Goal: Participate in discussion

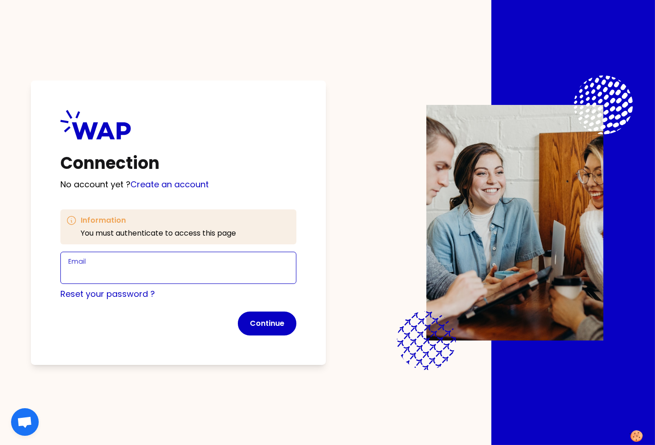
click at [230, 267] on input "Email" at bounding box center [178, 273] width 220 height 13
click at [135, 274] on input "[PERSON_NAME][EMAIL_ADDRESS][DOMAIN_NAME]" at bounding box center [178, 273] width 220 height 13
type input "[PERSON_NAME][EMAIL_ADDRESS][DOMAIN_NAME]"
click button "Continue" at bounding box center [267, 324] width 59 height 24
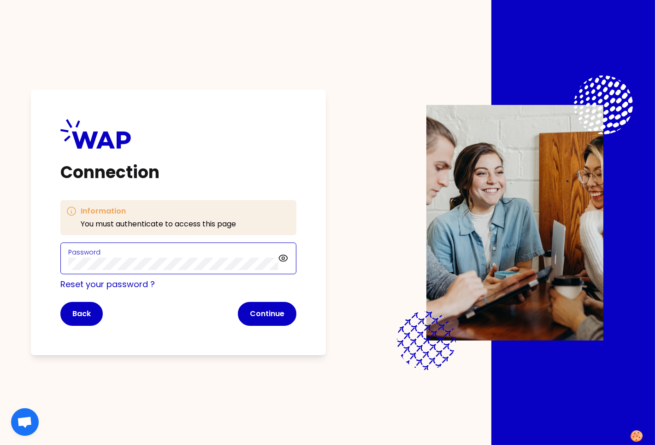
click button "Continue" at bounding box center [267, 314] width 59 height 24
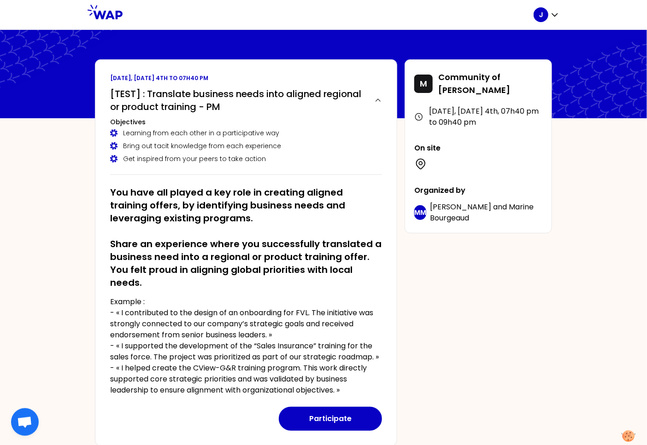
drag, startPoint x: 115, startPoint y: 314, endPoint x: 287, endPoint y: 336, distance: 173.8
click at [287, 336] on p "Example : - « I contributed to the design of an onboarding for FVL. The initiat…" at bounding box center [246, 347] width 272 height 100
click at [245, 337] on p "Example : - « I contributed to the design of an onboarding for FVL. The initiat…" at bounding box center [246, 347] width 272 height 100
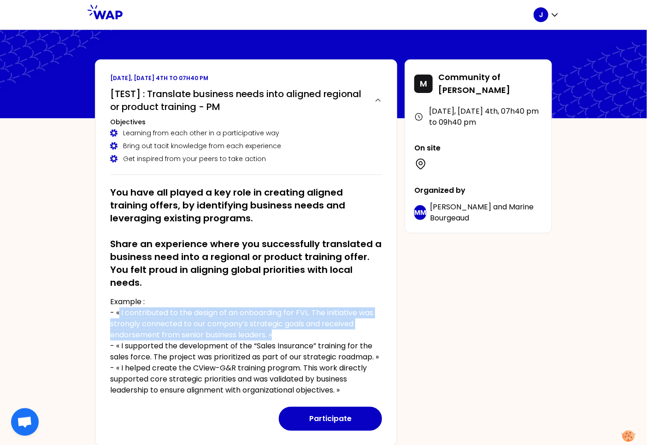
drag, startPoint x: 281, startPoint y: 333, endPoint x: 118, endPoint y: 313, distance: 164.3
click at [118, 313] on p "Example : - « I contributed to the design of an onboarding for FVL. The initiat…" at bounding box center [246, 347] width 272 height 100
copy p "I contributed to the design of an onboarding for FVL. The initiative was strong…"
click at [332, 418] on button "Participate" at bounding box center [330, 419] width 103 height 24
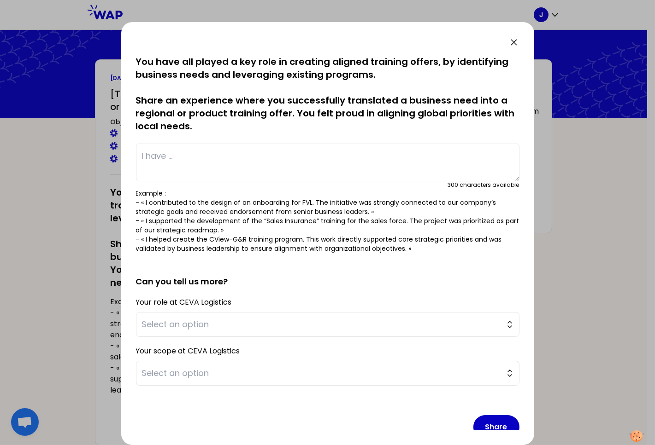
click at [213, 156] on textarea at bounding box center [327, 163] width 383 height 38
paste textarea "I contributed to the design of an onboarding for FVL. The initiative was strong…"
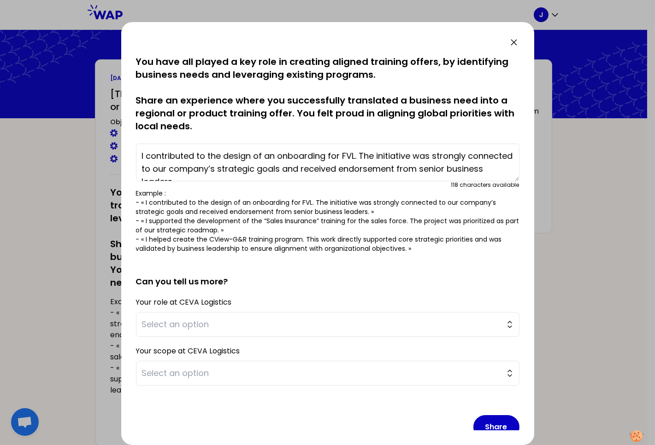
scroll to position [6, 0]
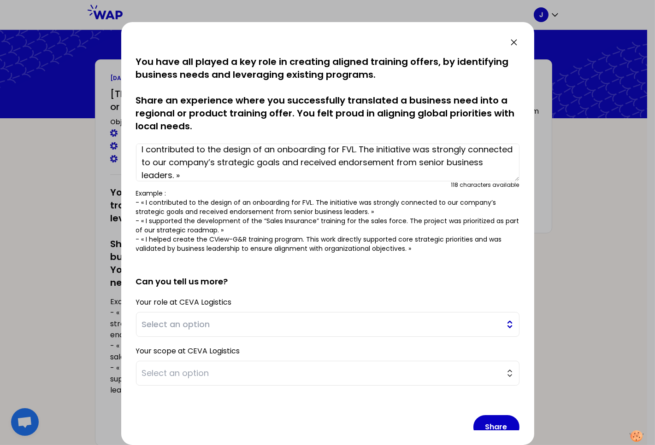
type textarea "I contributed to the design of an onboarding for FVL. The initiative was strong…"
drag, startPoint x: 335, startPoint y: 328, endPoint x: 304, endPoint y: 334, distance: 31.4
click at [335, 328] on span "Select an option" at bounding box center [321, 324] width 358 height 13
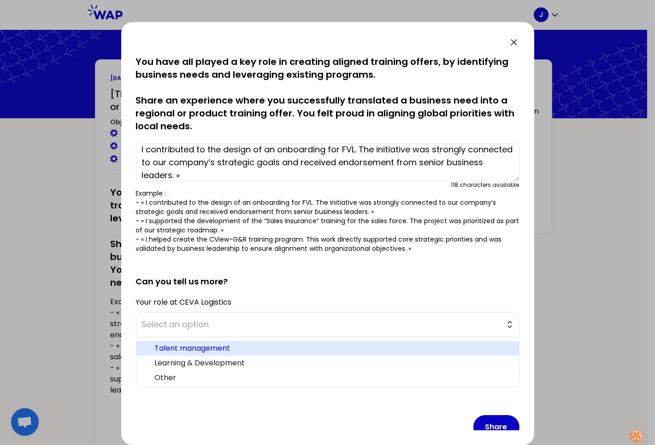
click at [248, 348] on span "Talent management" at bounding box center [333, 348] width 357 height 11
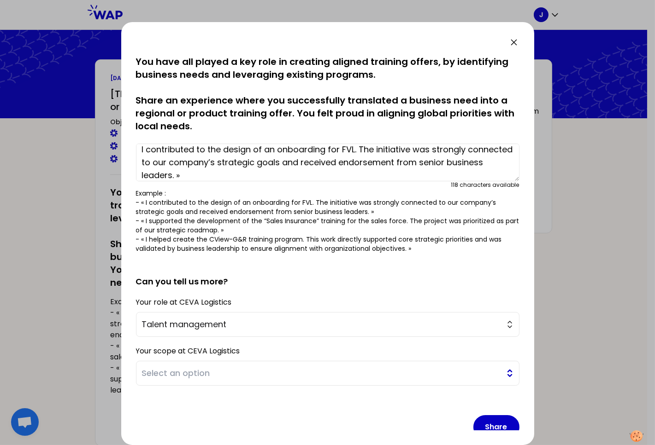
click at [252, 367] on button "Select an option" at bounding box center [327, 373] width 383 height 25
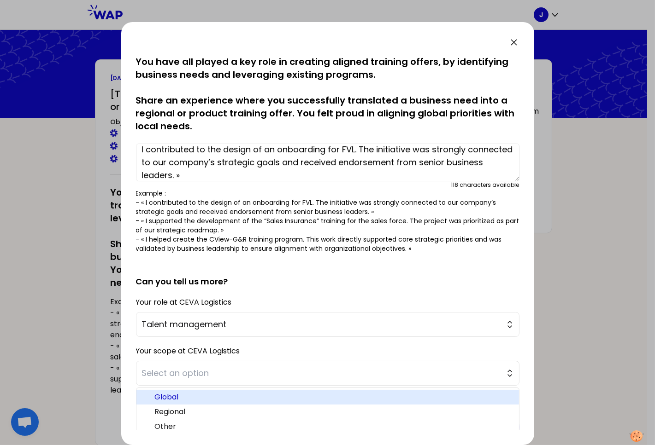
drag, startPoint x: 239, startPoint y: 392, endPoint x: 247, endPoint y: 391, distance: 8.9
click at [239, 392] on span "Global" at bounding box center [333, 397] width 357 height 11
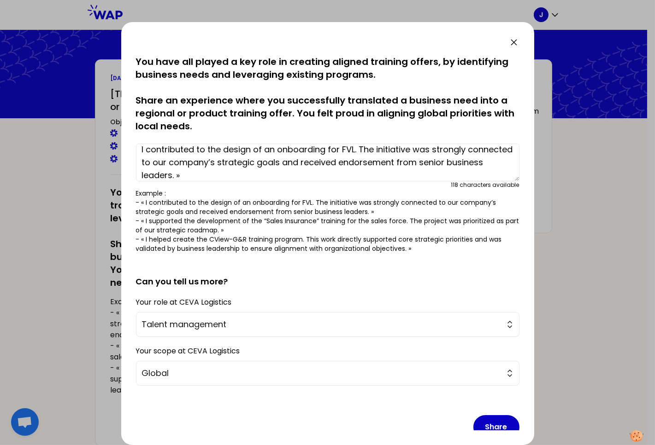
scroll to position [15, 0]
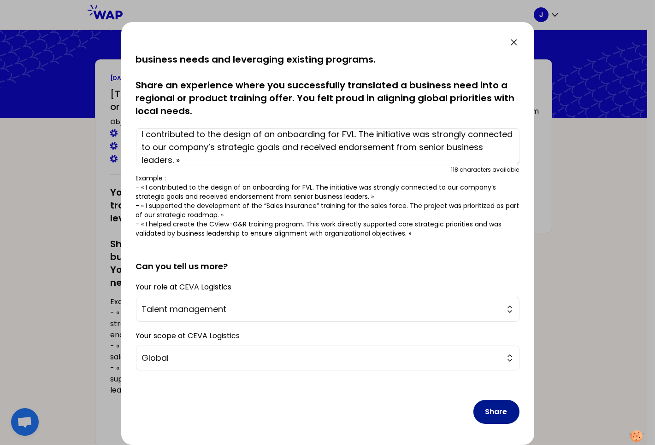
click at [483, 411] on button "Share" at bounding box center [496, 412] width 46 height 24
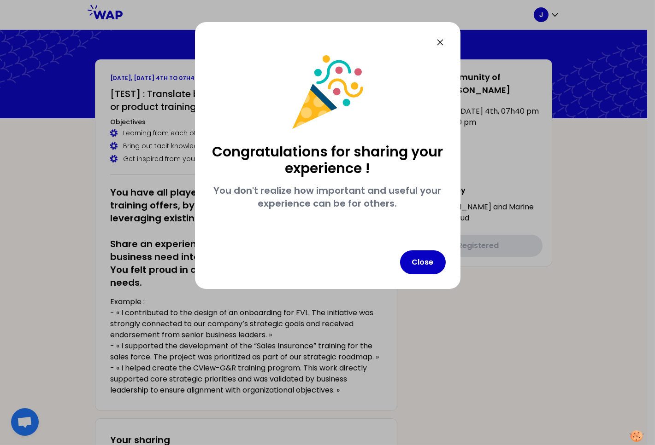
scroll to position [0, 0]
click at [431, 263] on button "Close" at bounding box center [423, 263] width 46 height 24
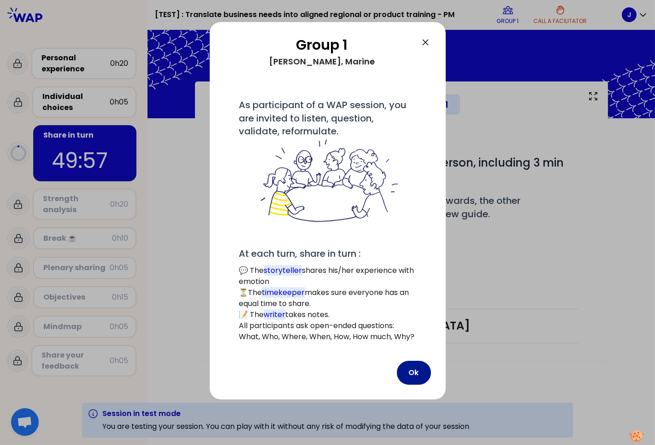
click at [417, 375] on button "Ok" at bounding box center [414, 373] width 34 height 24
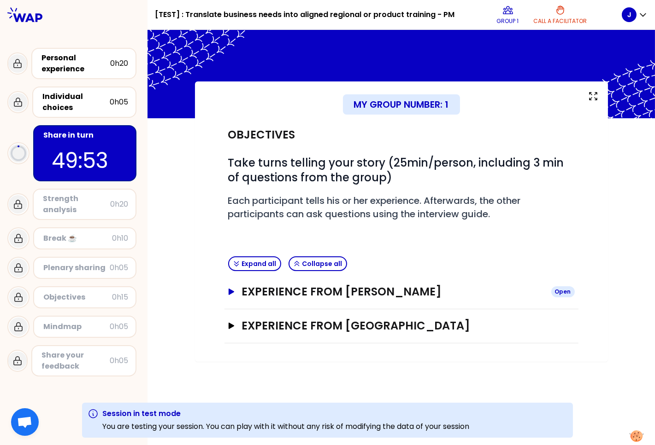
click at [423, 294] on h3 "Experience from [PERSON_NAME]" at bounding box center [392, 292] width 302 height 15
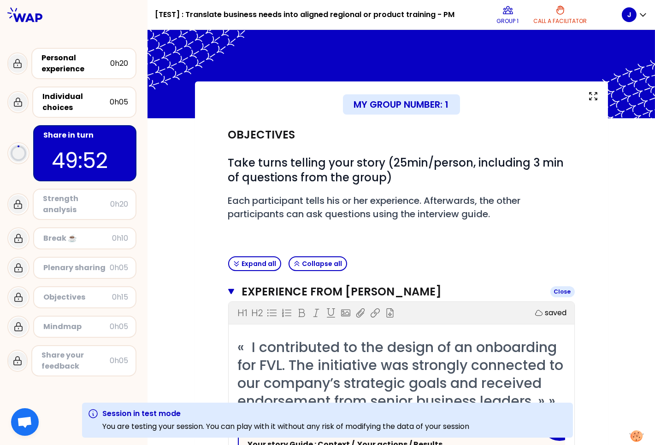
scroll to position [378, 0]
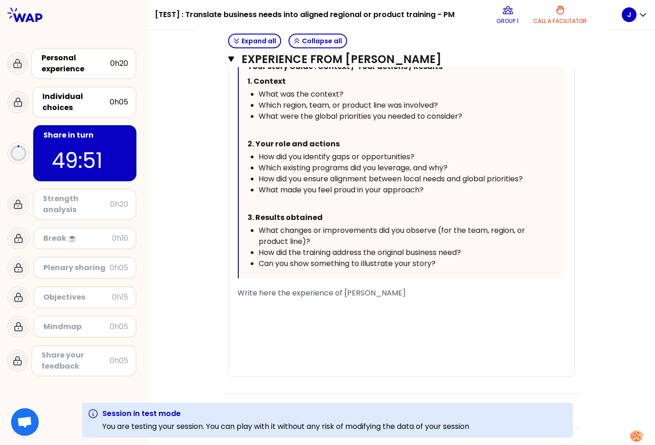
click at [366, 334] on div "﻿" at bounding box center [401, 337] width 327 height 11
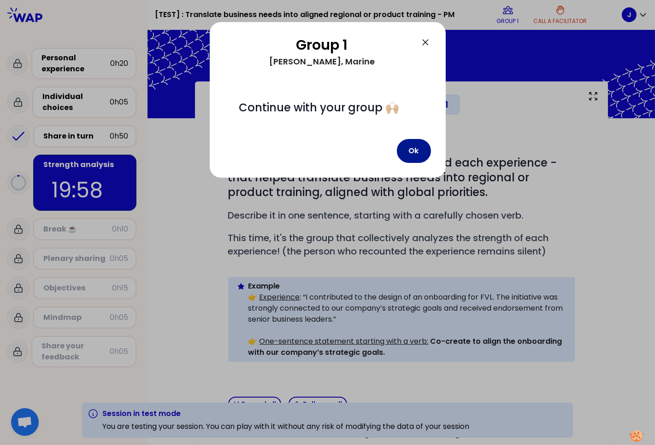
click at [415, 149] on button "Ok" at bounding box center [414, 151] width 34 height 24
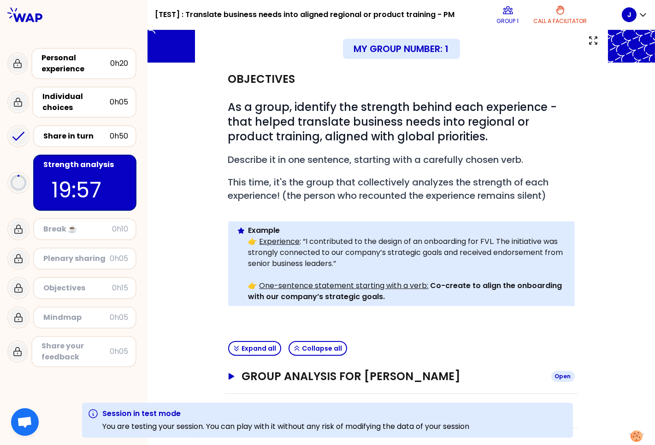
click at [382, 378] on h3 "Group analysis for [PERSON_NAME]" at bounding box center [392, 376] width 302 height 15
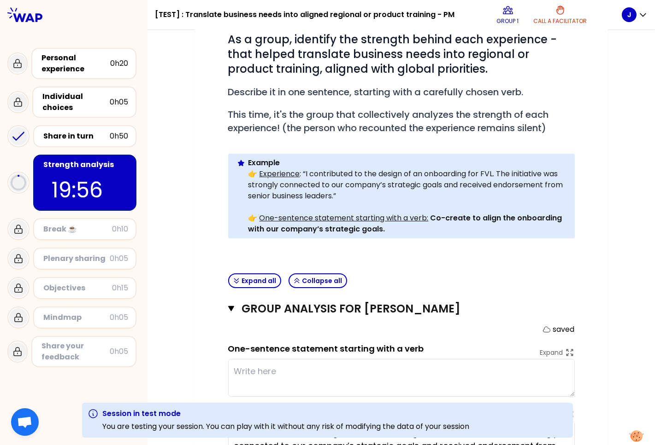
scroll to position [205, 0]
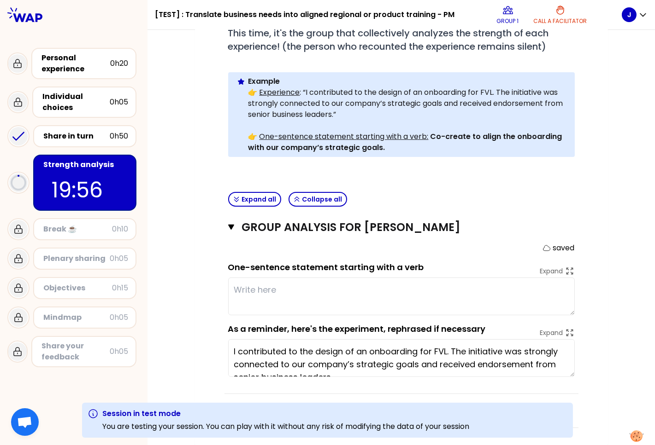
click at [343, 305] on textarea at bounding box center [401, 297] width 346 height 38
type textarea "test"
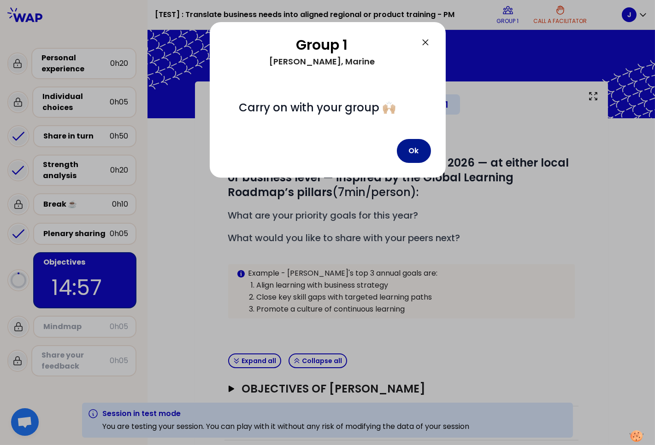
click at [416, 156] on button "Ok" at bounding box center [414, 151] width 34 height 24
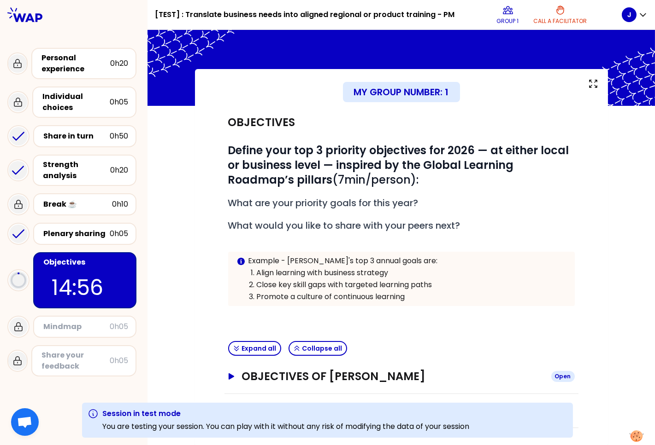
click at [324, 371] on h3 "Objectives of [PERSON_NAME]" at bounding box center [392, 376] width 302 height 15
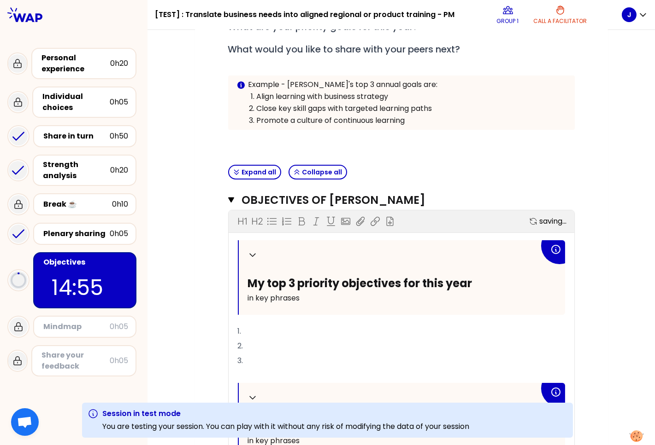
scroll to position [364, 0]
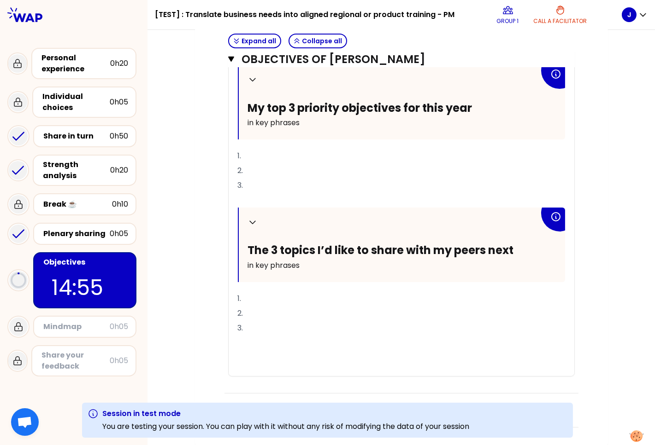
click at [319, 168] on p "2." at bounding box center [401, 171] width 327 height 15
